Goal: Find specific page/section: Locate a particular part of the current website

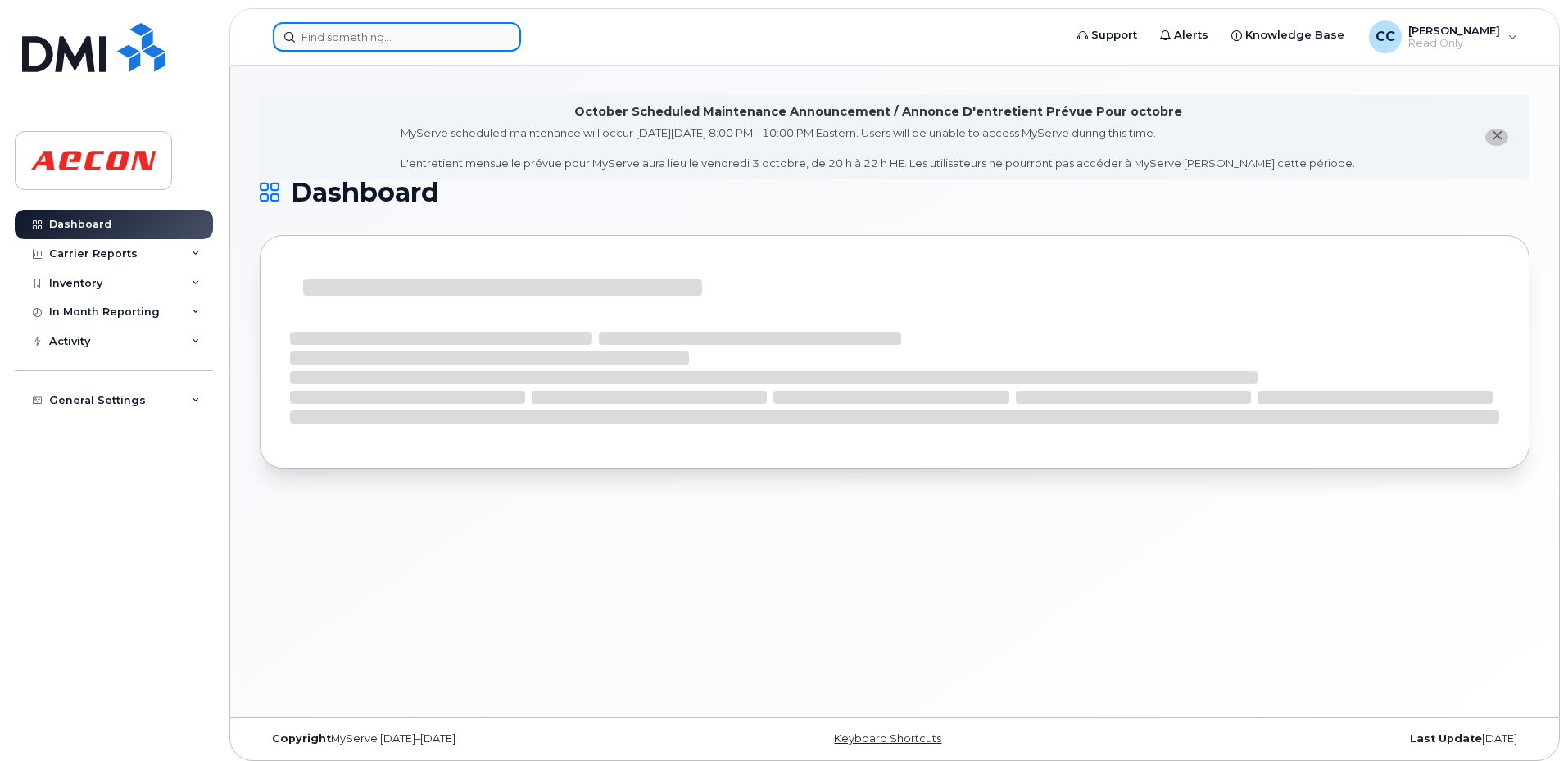
click at [381, 29] on input at bounding box center [397, 36] width 248 height 29
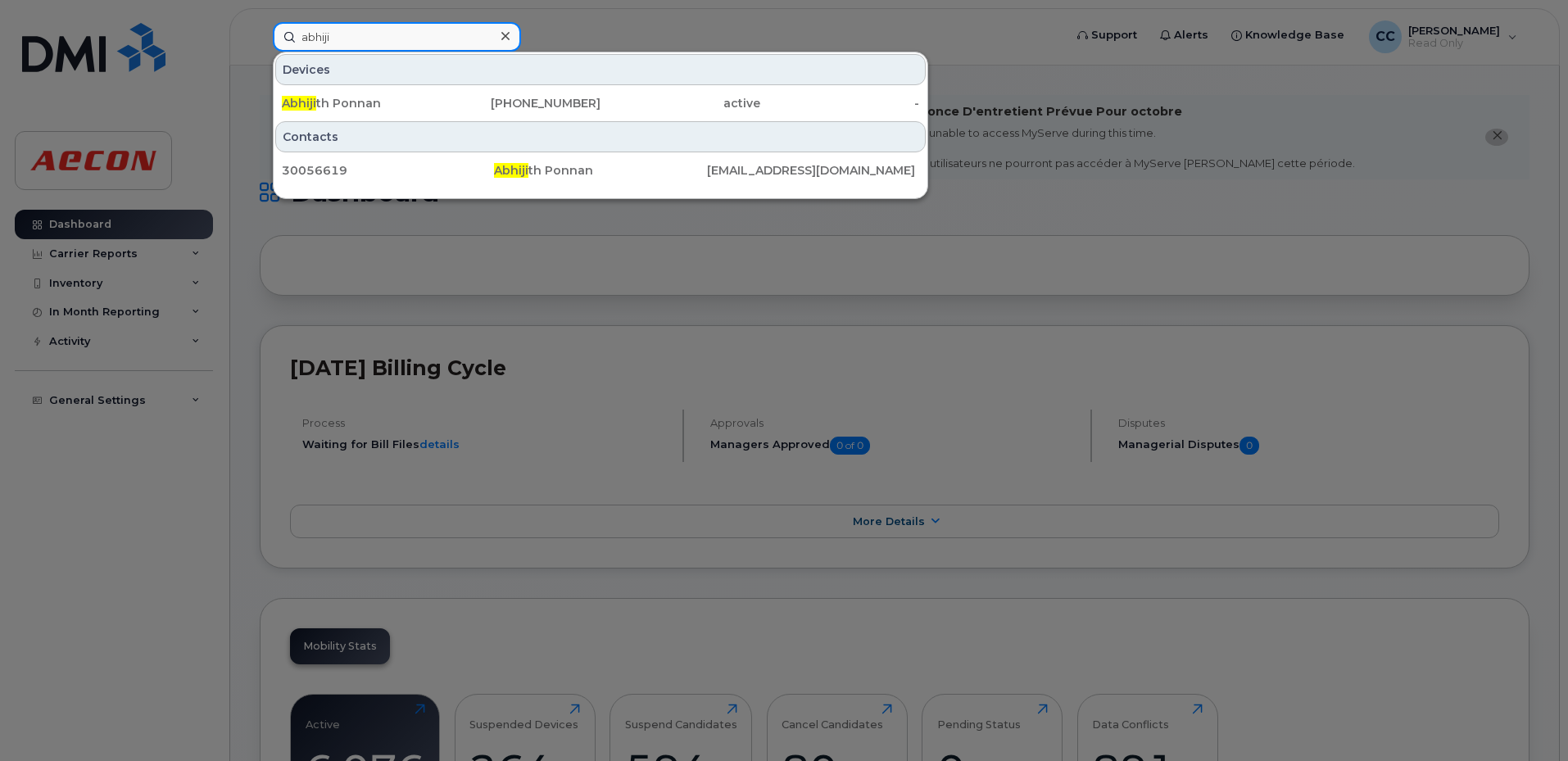
drag, startPoint x: 290, startPoint y: 22, endPoint x: 62, endPoint y: -6, distance: 229.7
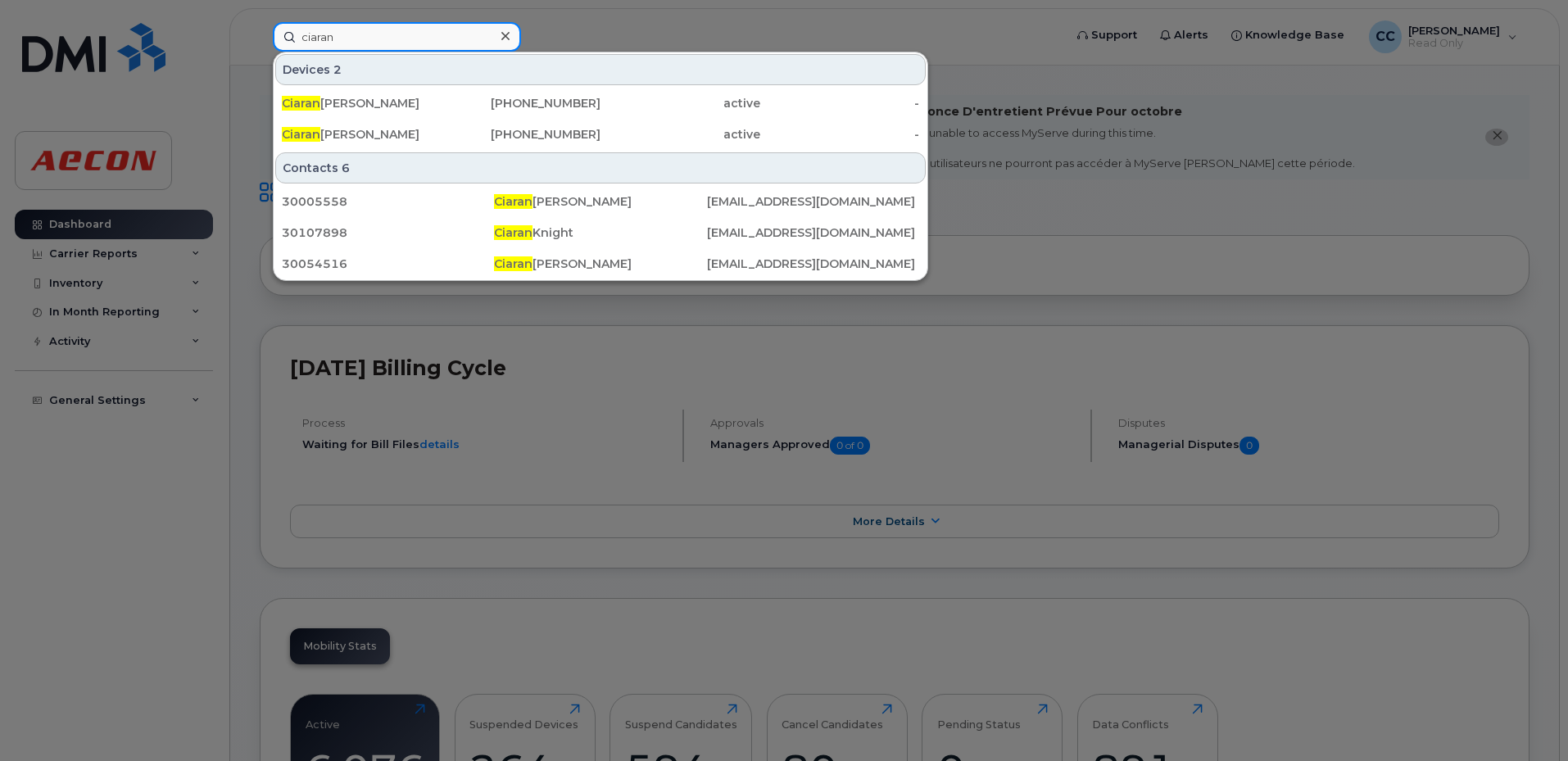
drag, startPoint x: 381, startPoint y: 47, endPoint x: 392, endPoint y: 46, distance: 11.0
click at [381, 47] on input "ciaran" at bounding box center [397, 36] width 248 height 29
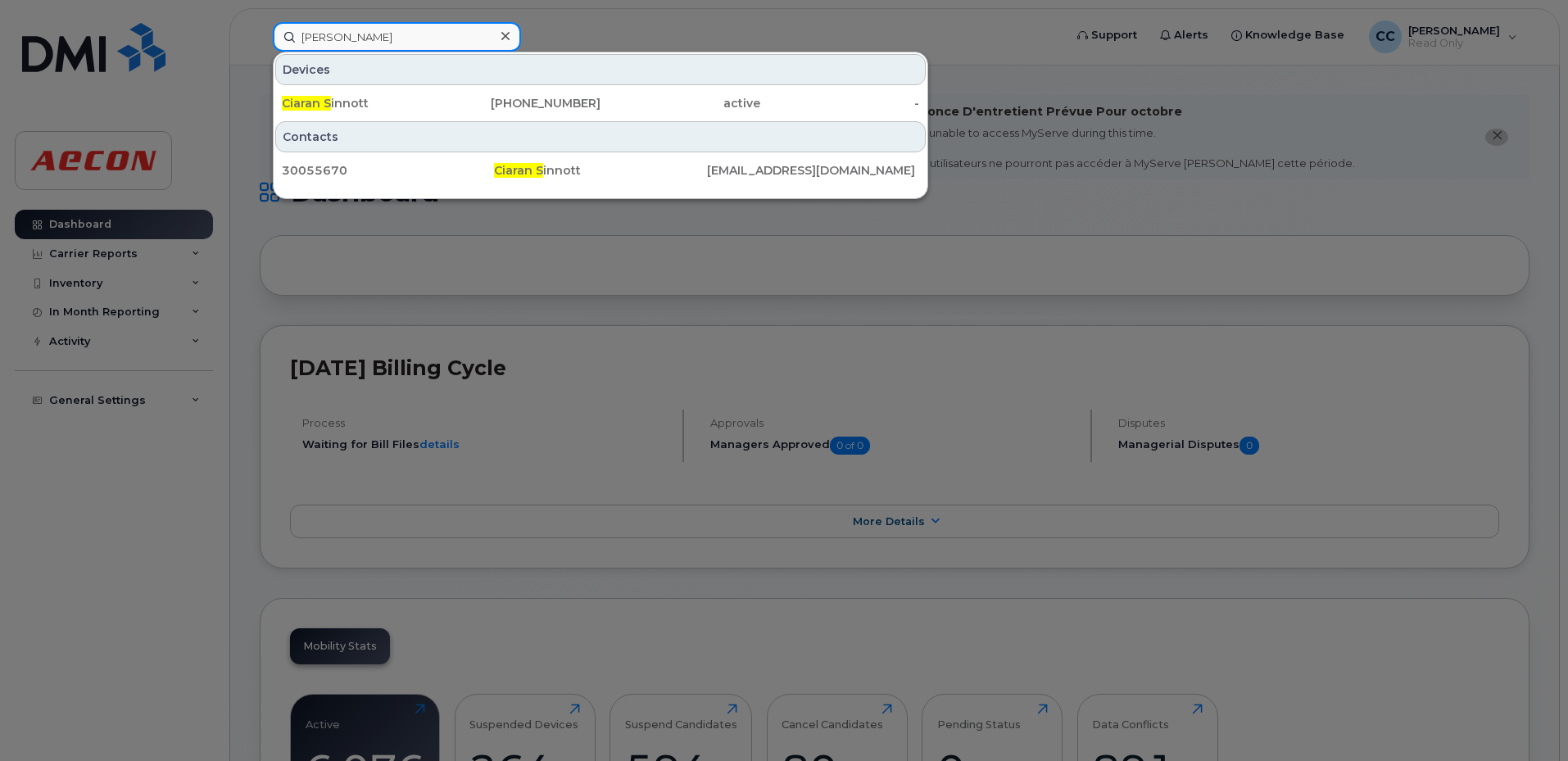
click at [353, 45] on input "[PERSON_NAME]" at bounding box center [397, 36] width 248 height 29
drag, startPoint x: 388, startPoint y: 35, endPoint x: 169, endPoint y: 26, distance: 219.2
click at [260, 22] on div "ciaran s Devices Ciaran S innott [PHONE_NUMBER] active - Contacts 30055670 Ciar…" at bounding box center [663, 36] width 807 height 29
paste input "[PERSON_NAME]"
click at [410, 35] on input "[PERSON_NAME]" at bounding box center [397, 36] width 248 height 29
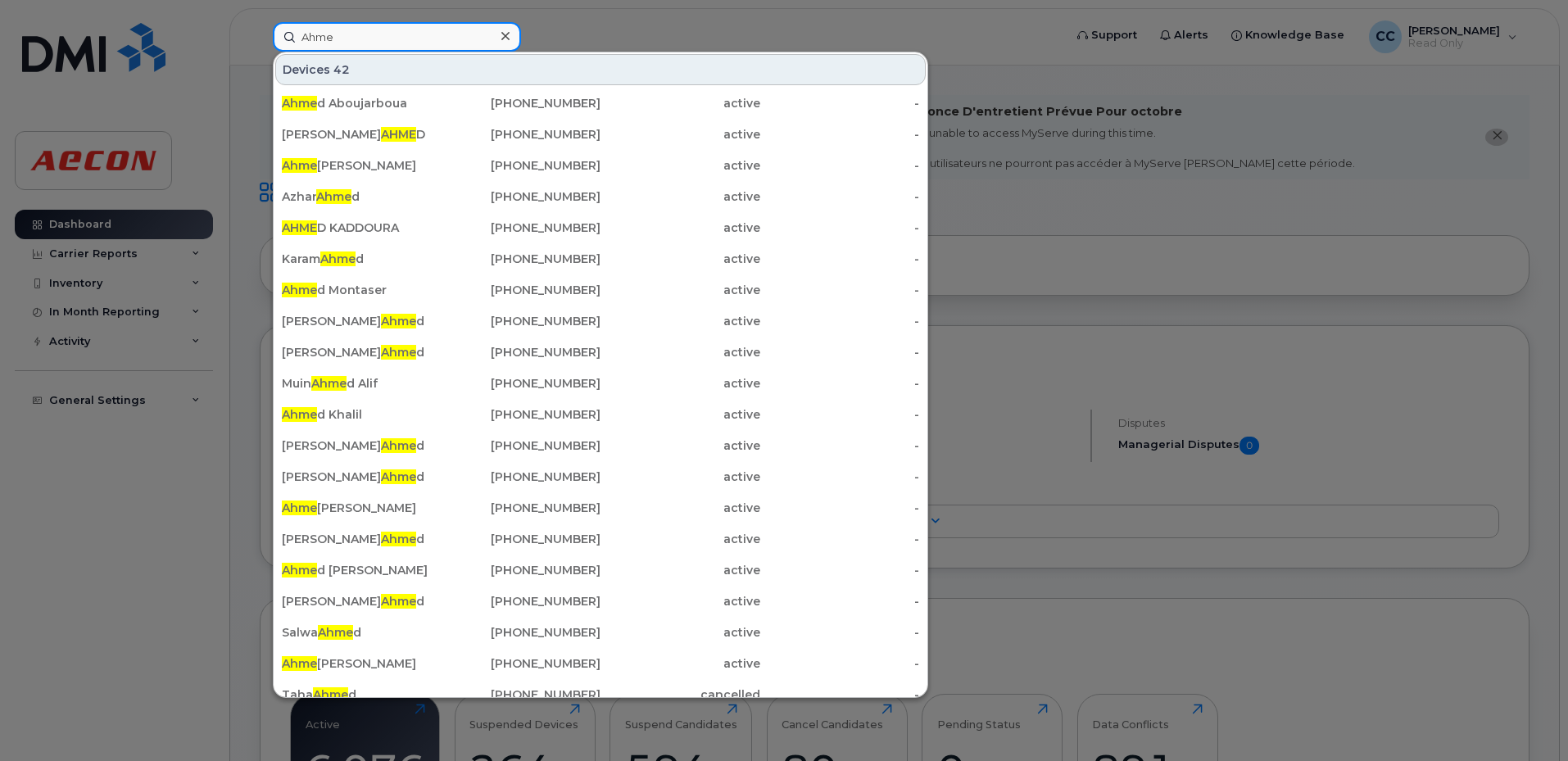
click at [377, 47] on input "Ahme" at bounding box center [397, 36] width 248 height 29
drag, startPoint x: 177, startPoint y: 26, endPoint x: 164, endPoint y: 24, distance: 13.2
click at [260, 24] on div "Ahme Devices 42 Ahme d Aboujarboua [PHONE_NUMBER] active - [PERSON_NAME] D [PHO…" at bounding box center [663, 36] width 807 height 29
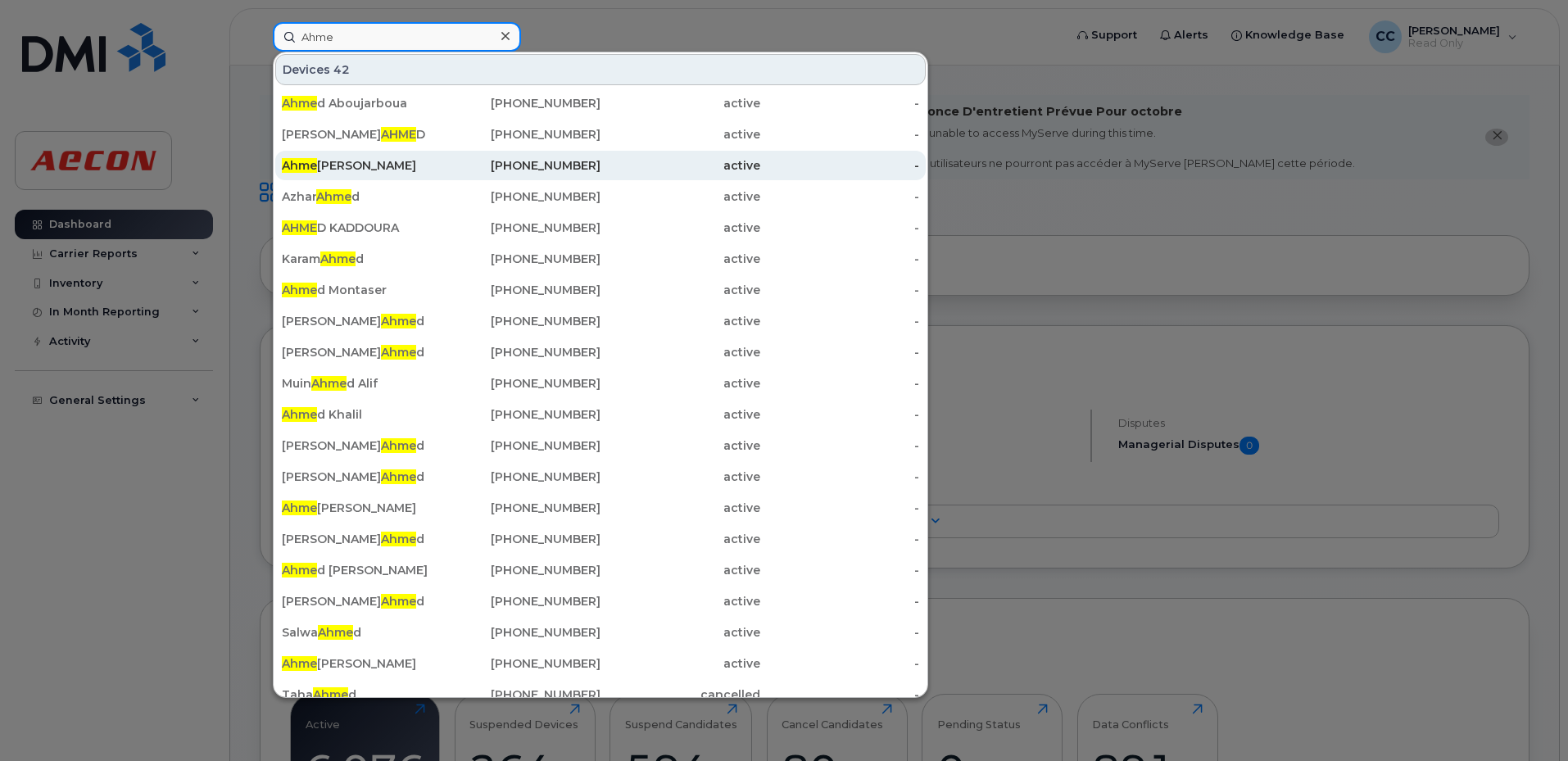
paste input "[PERSON_NAME]"
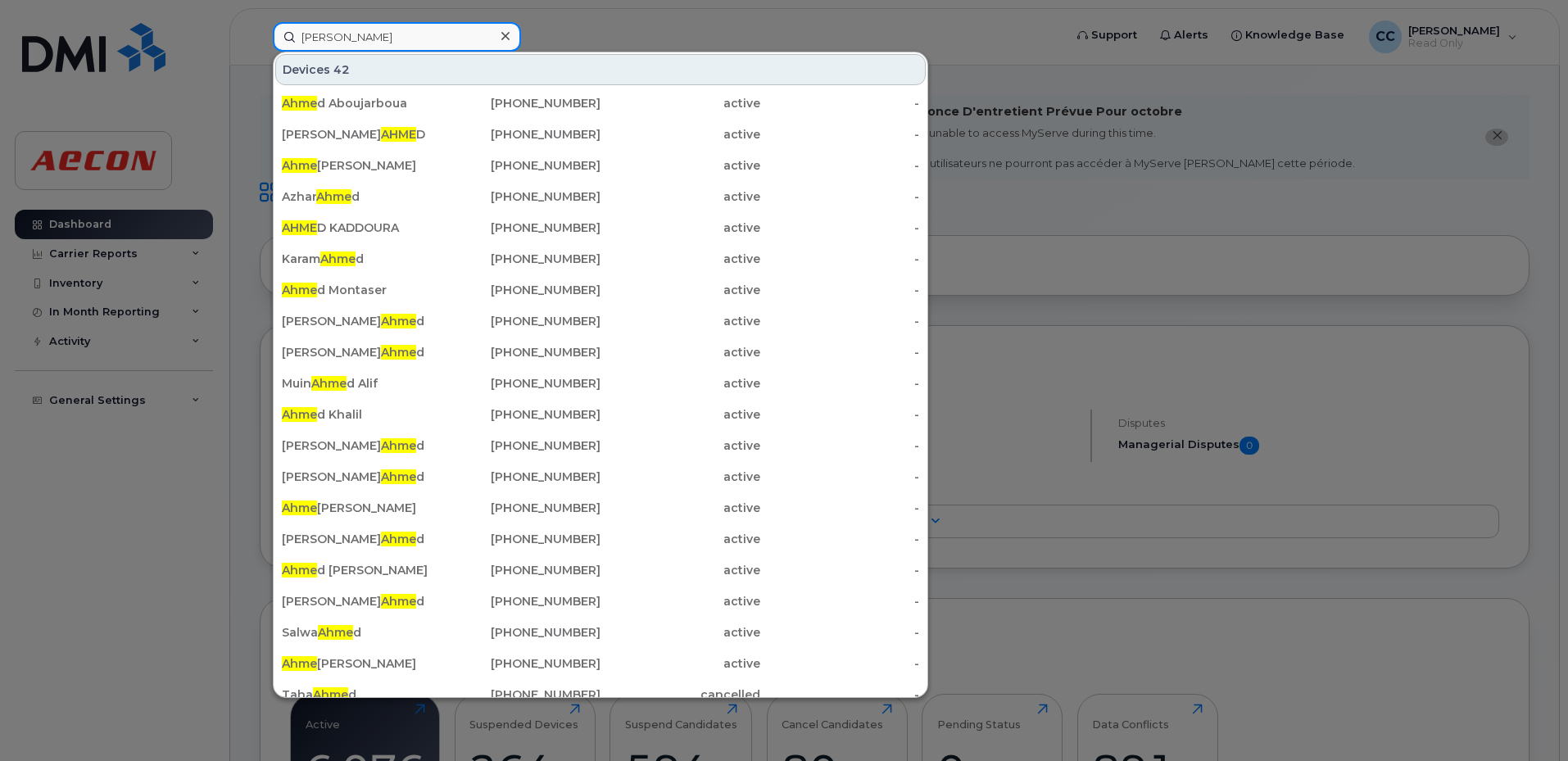
click at [394, 38] on input "[PERSON_NAME]" at bounding box center [397, 36] width 248 height 29
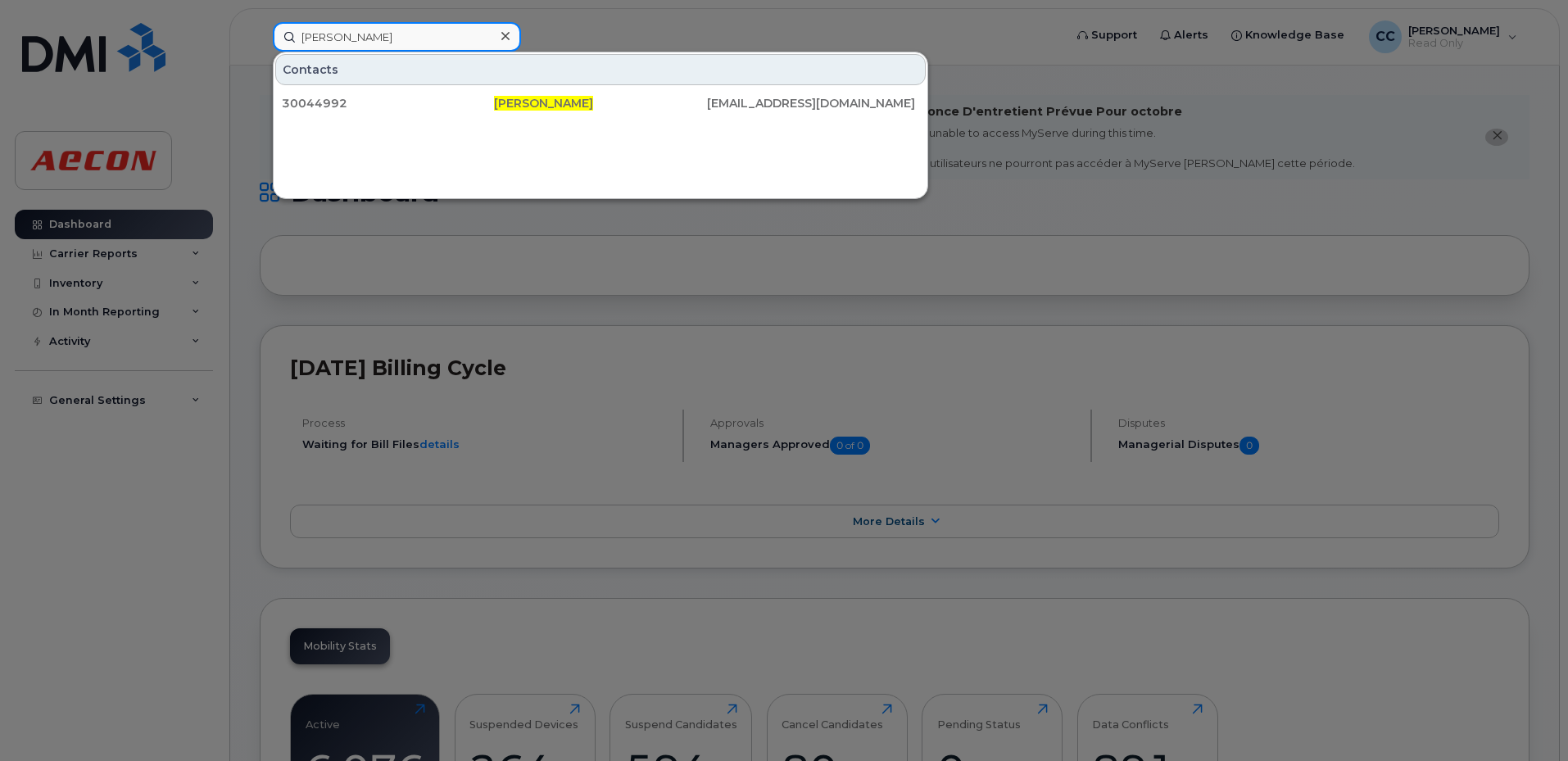
drag, startPoint x: 411, startPoint y: 35, endPoint x: 191, endPoint y: 16, distance: 220.8
click at [260, 22] on div "[PERSON_NAME] Contacts 30044992 [PERSON_NAME] [EMAIL_ADDRESS][DOMAIN_NAME]" at bounding box center [663, 36] width 807 height 29
paste input "30059806"
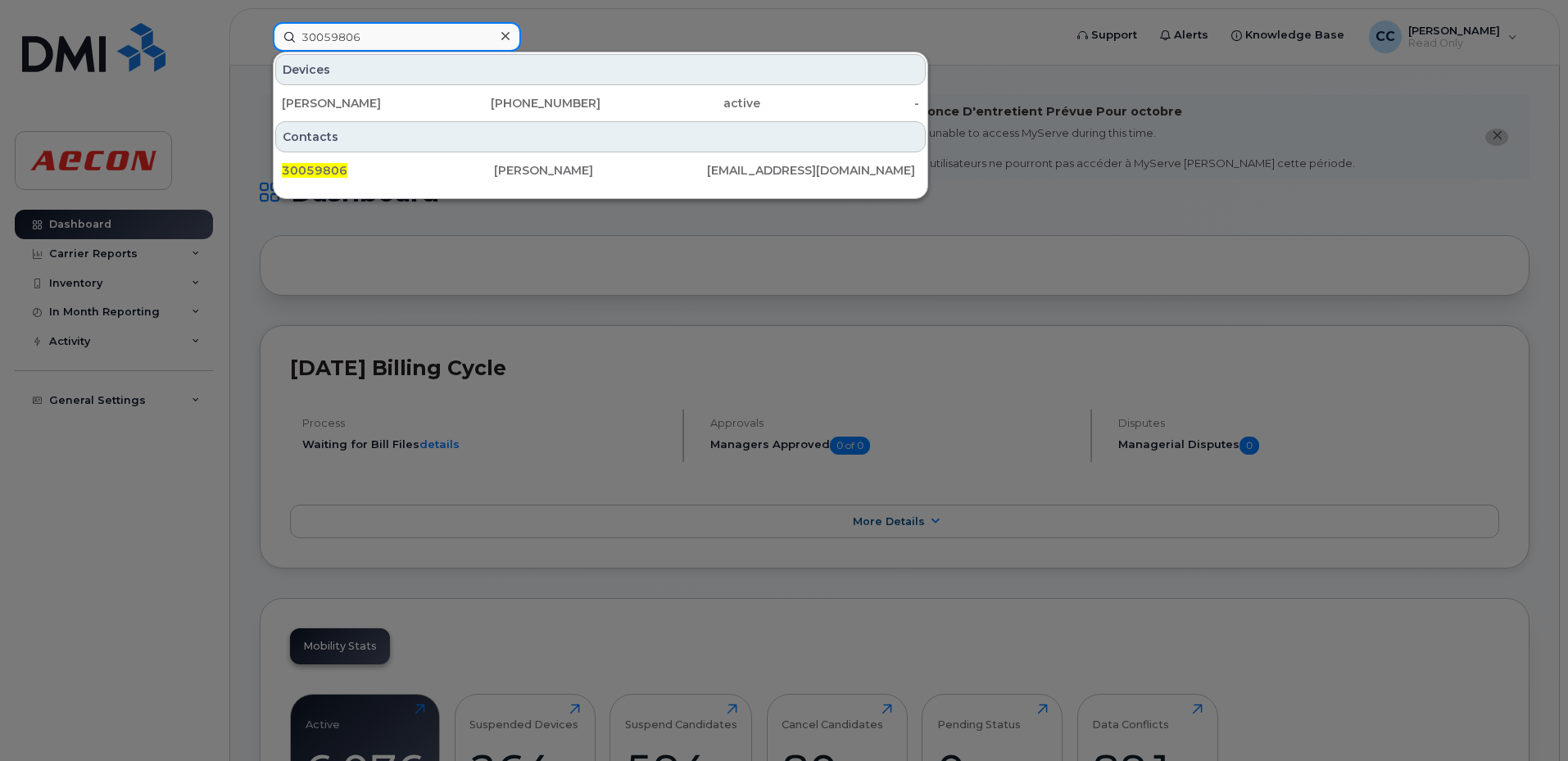
click at [444, 41] on input "30059806" at bounding box center [397, 36] width 248 height 29
drag, startPoint x: 419, startPoint y: 38, endPoint x: 10, endPoint y: 36, distance: 409.0
click at [260, 26] on div "30059806 [PERSON_NAME] [PHONE_NUMBER] active - Contacts 30059806 [PERSON_NAME] …" at bounding box center [663, 36] width 807 height 29
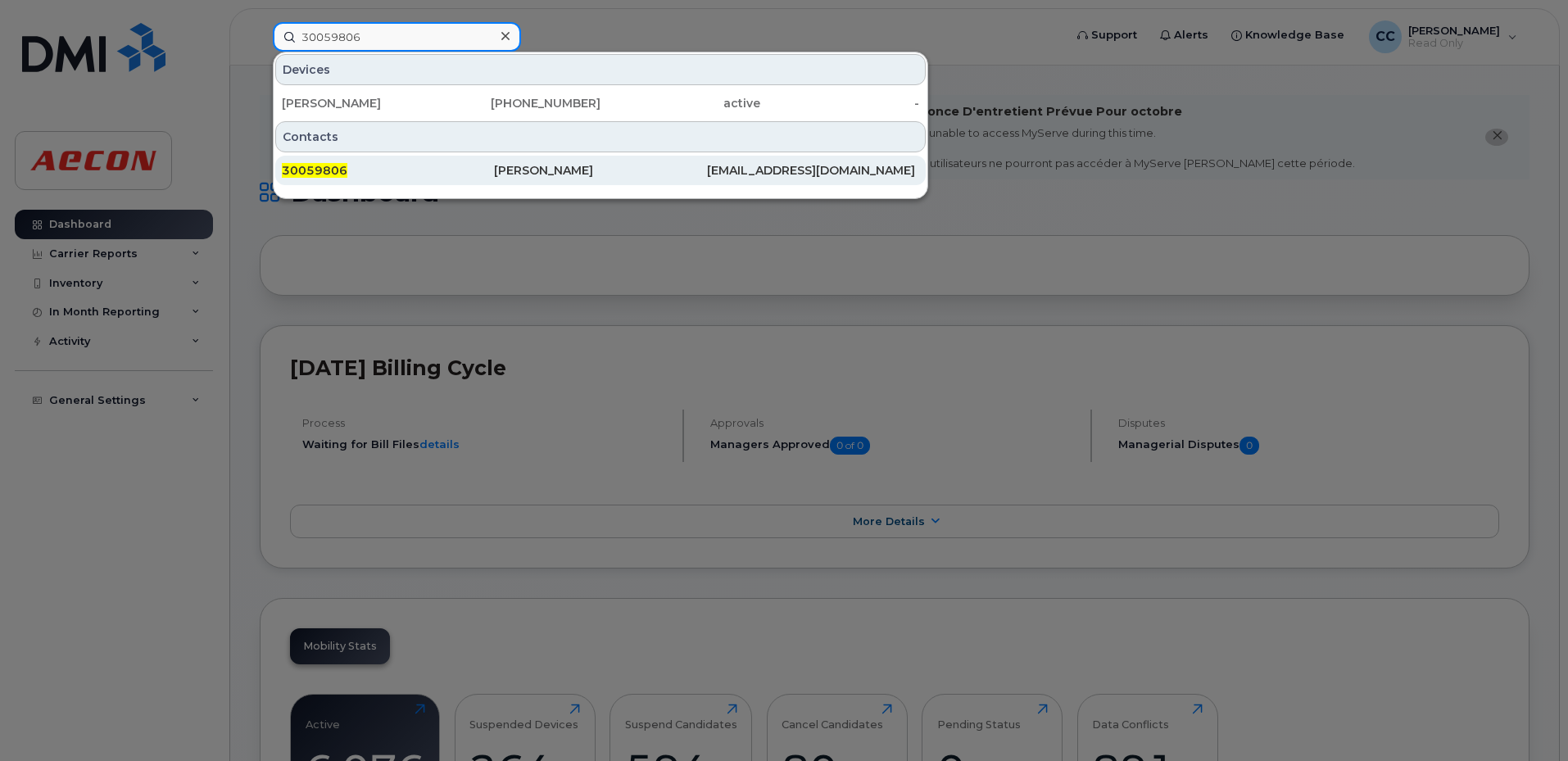
paste input "[PERSON_NAME]"
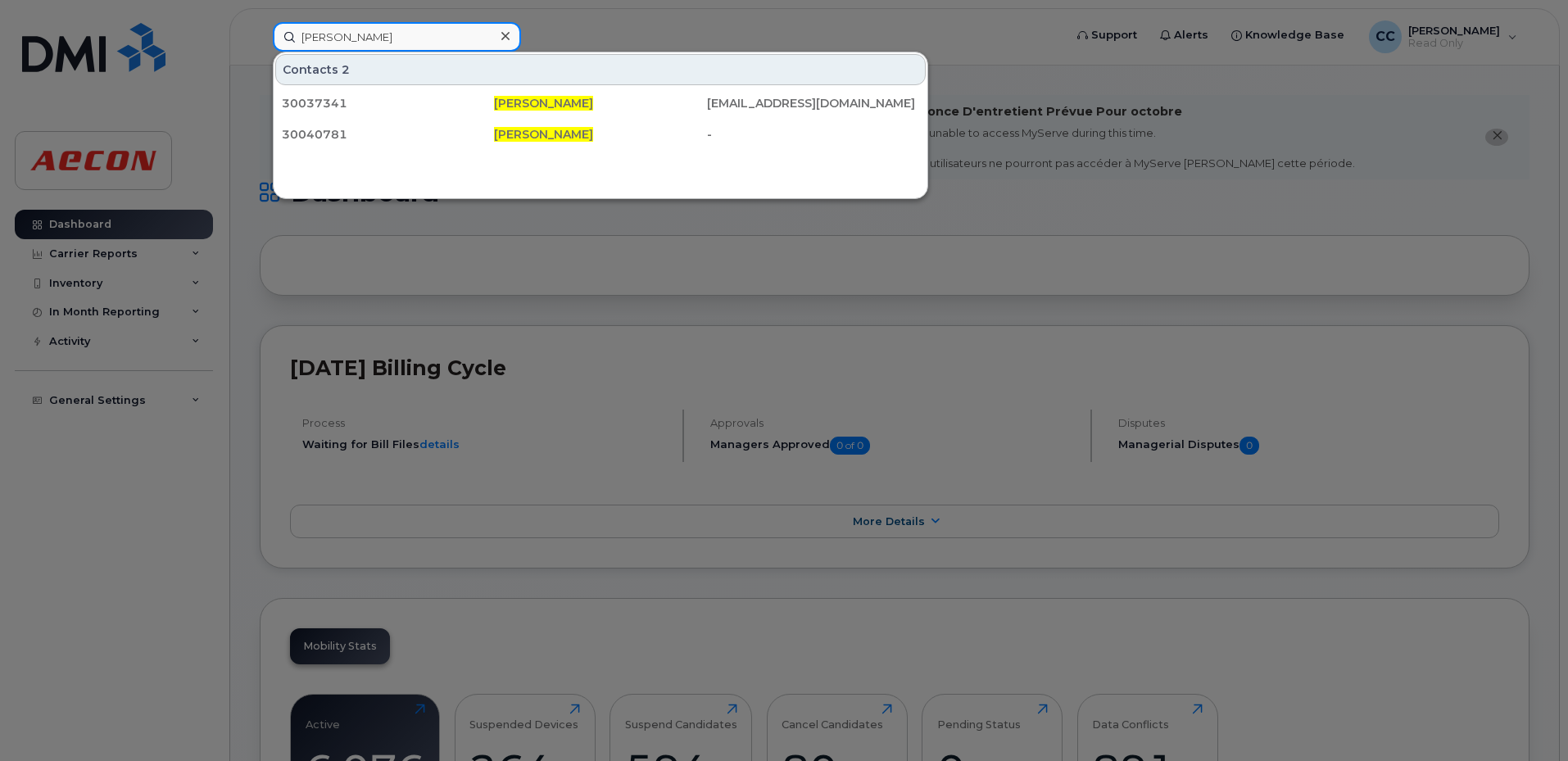
click at [460, 30] on input "[PERSON_NAME]" at bounding box center [397, 36] width 248 height 29
drag, startPoint x: 442, startPoint y: 36, endPoint x: 40, endPoint y: 5, distance: 403.2
click at [260, 22] on div "[PERSON_NAME] Contacts 2 30037341 [PERSON_NAME] [PERSON_NAME][EMAIL_ADDRESS][DO…" at bounding box center [663, 36] width 807 height 29
paste input "[PERSON_NAME]"
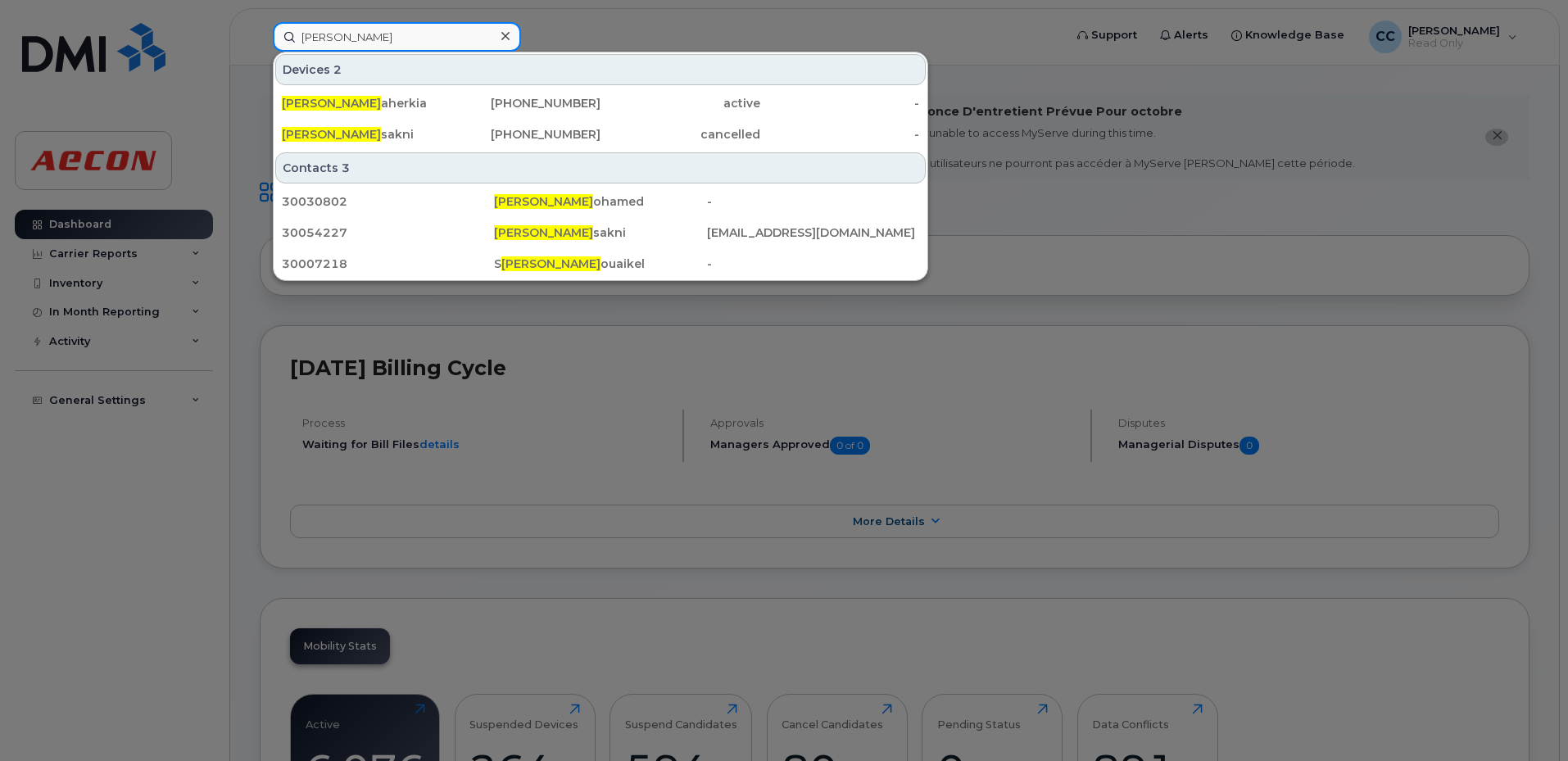
click at [455, 28] on input "[PERSON_NAME]" at bounding box center [397, 36] width 248 height 29
drag, startPoint x: 37, startPoint y: 18, endPoint x: 25, endPoint y: 16, distance: 12.2
click at [260, 22] on div "[PERSON_NAME] 2 [PERSON_NAME] [PHONE_NUMBER] active - [PERSON_NAME] [PHONE_NUMB…" at bounding box center [663, 36] width 807 height 29
paste input "[PERSON_NAME]"
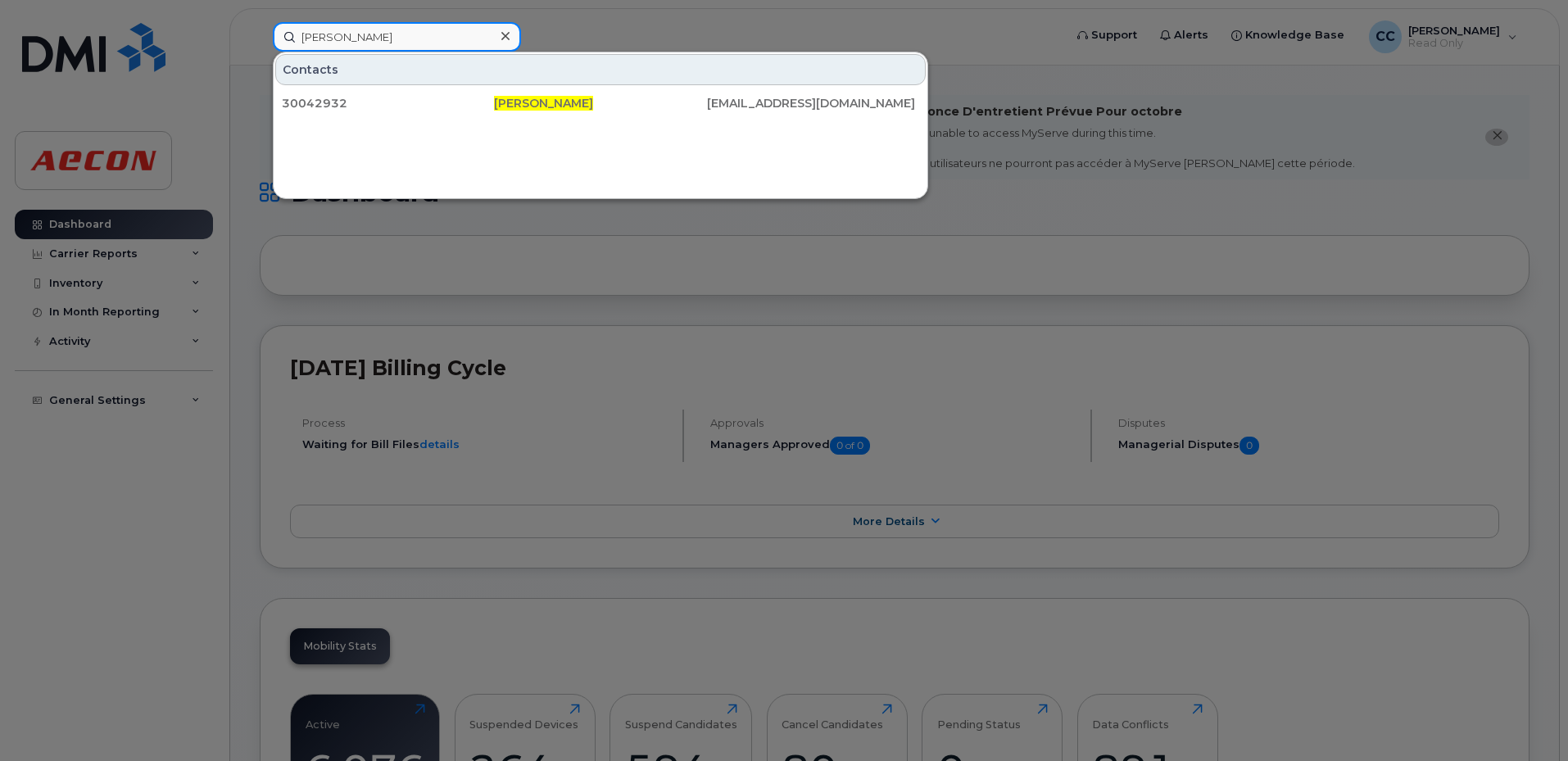
type input "[PERSON_NAME]"
